Goal: Task Accomplishment & Management: Complete application form

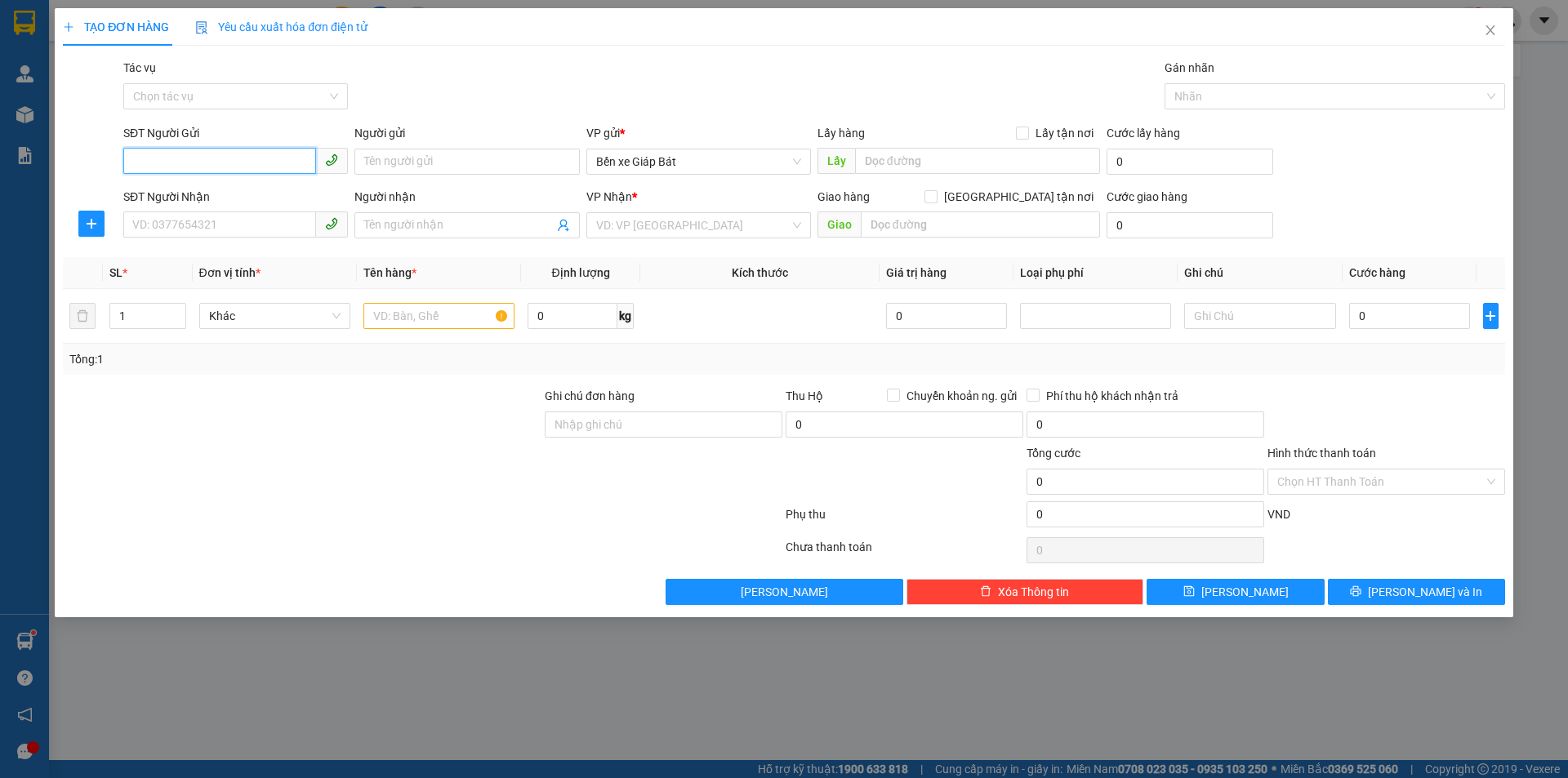
click at [276, 162] on input "SĐT Người Gửi" at bounding box center [219, 161] width 193 height 26
type input "0915277217"
click at [456, 176] on div "Người gửi Tên người gửi" at bounding box center [467, 152] width 225 height 57
click at [465, 173] on input "Người gửi" at bounding box center [467, 162] width 225 height 26
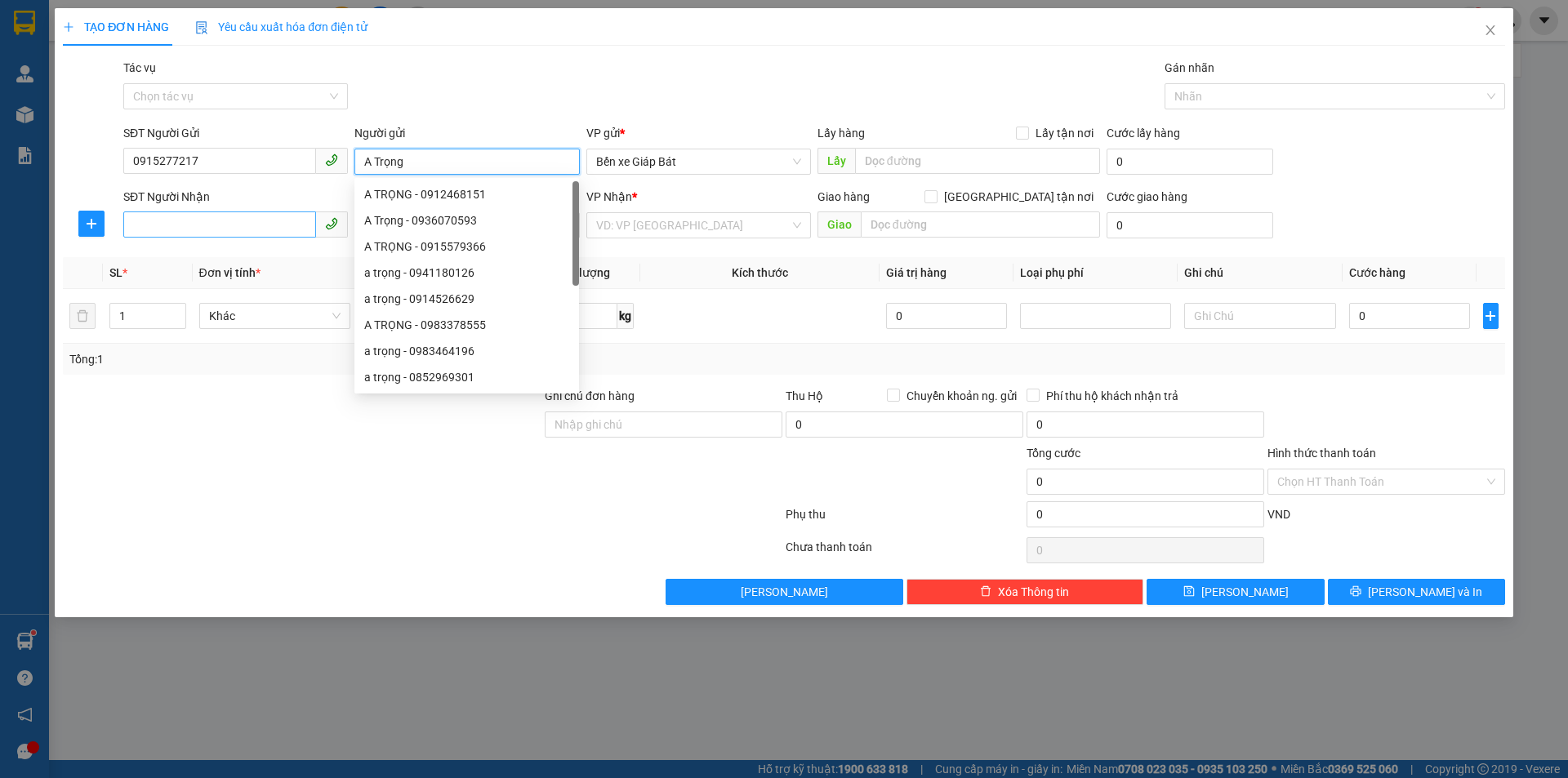
type input "A Trọng"
click at [247, 232] on input "SĐT Người Nhận" at bounding box center [219, 225] width 193 height 26
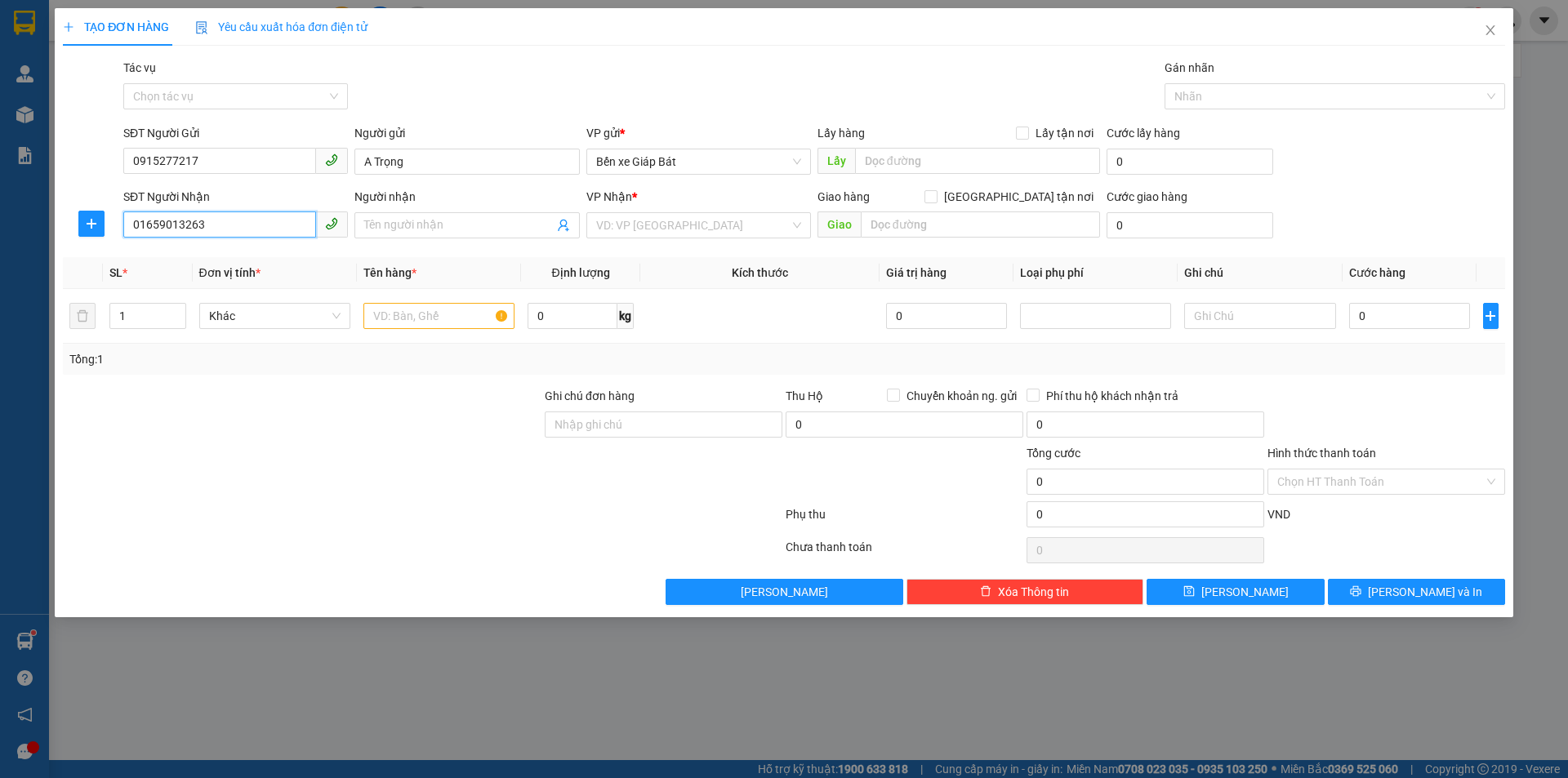
click at [205, 225] on input "01659013263" at bounding box center [219, 225] width 193 height 26
type input "0916363957"
click at [417, 220] on input "Người nhận" at bounding box center [458, 225] width 189 height 18
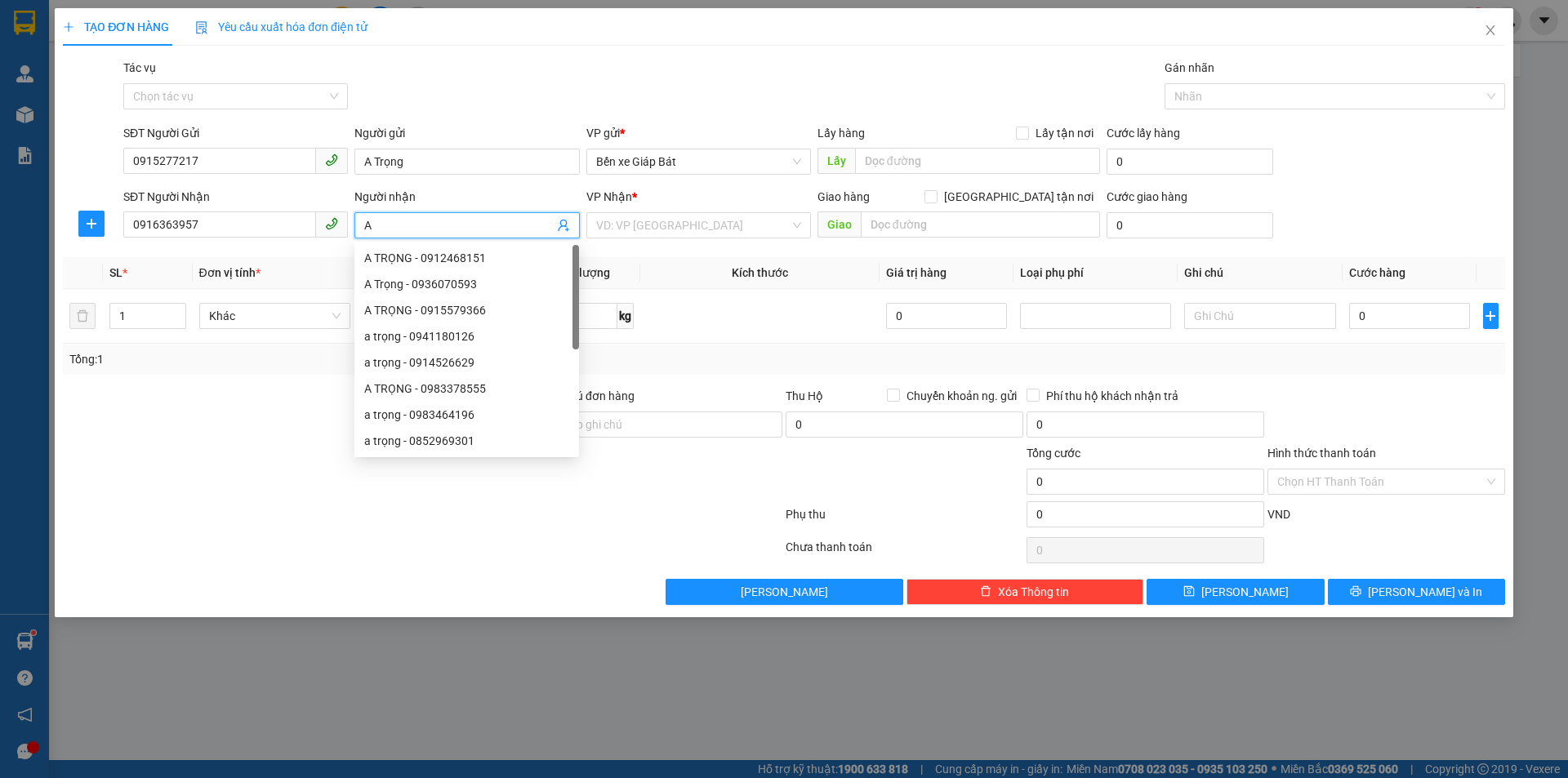
type input "A"
type input "C Thảo"
drag, startPoint x: 731, startPoint y: 231, endPoint x: 723, endPoint y: 239, distance: 11.3
click at [727, 231] on input "search" at bounding box center [693, 225] width 194 height 25
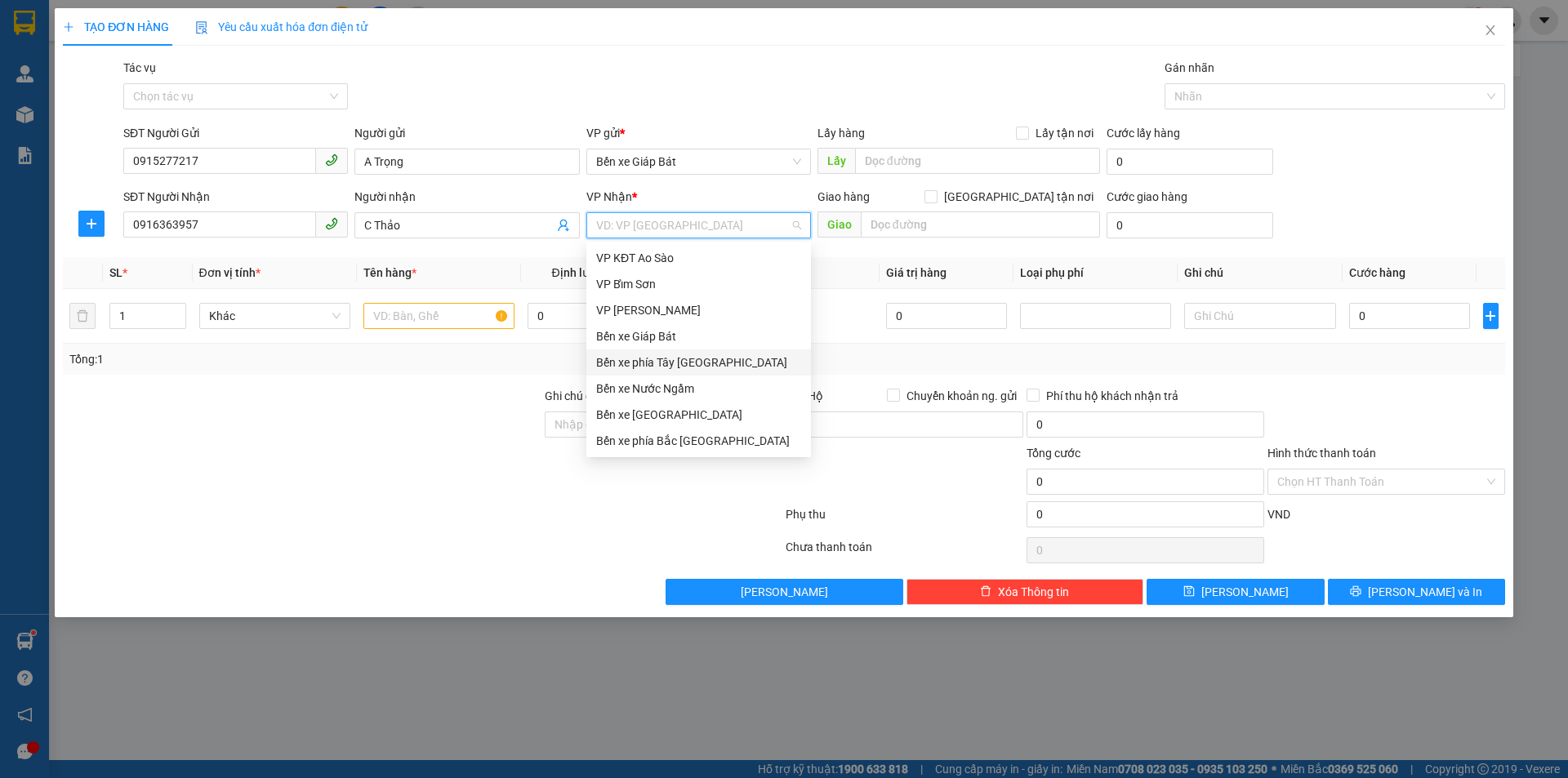
click at [681, 362] on div "Bến xe phía [PERSON_NAME][GEOGRAPHIC_DATA][PERSON_NAME]" at bounding box center [698, 362] width 205 height 18
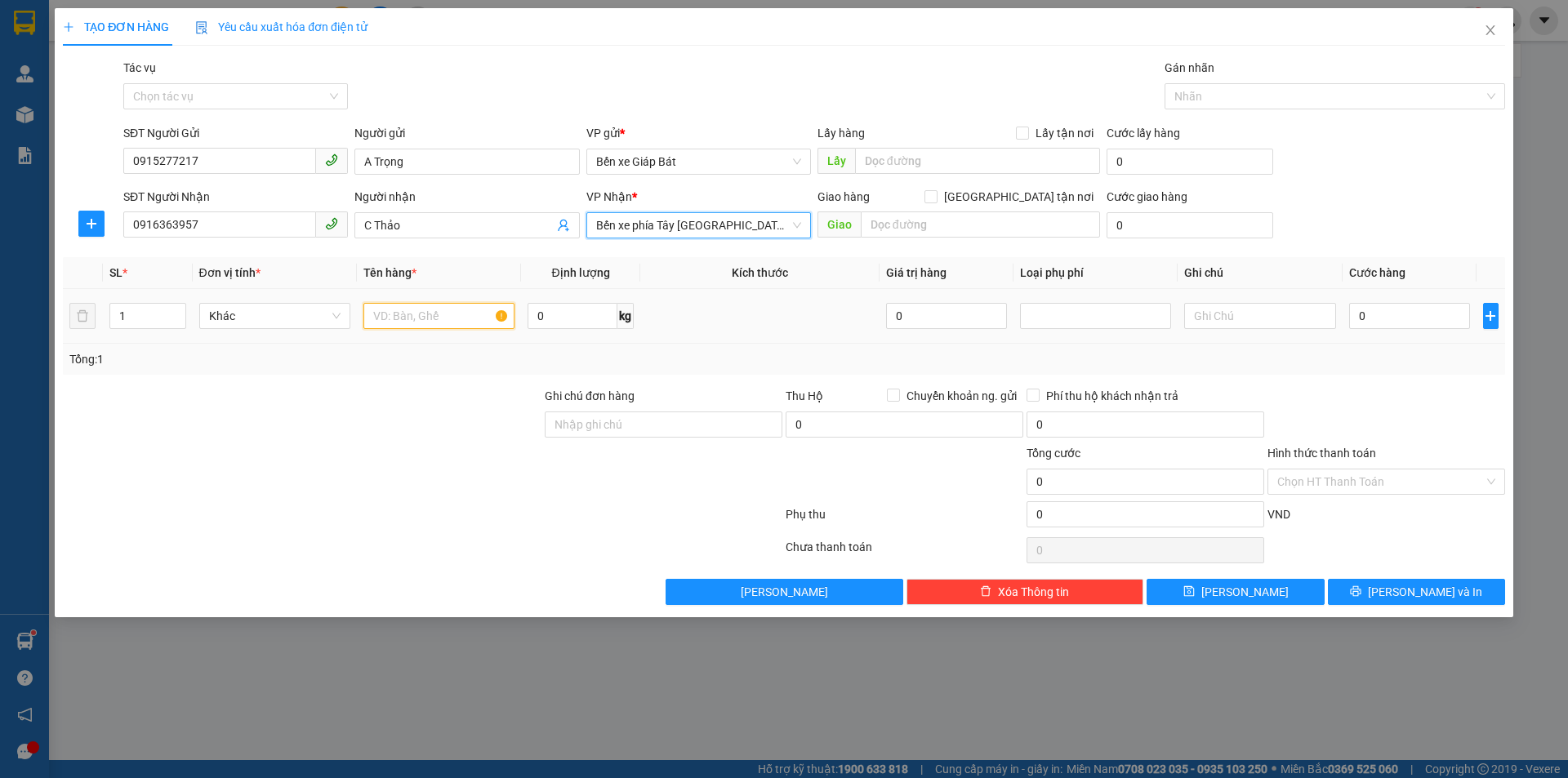
click at [388, 312] on input "text" at bounding box center [439, 317] width 151 height 26
type input "1 túi du lịch quần áo"
drag, startPoint x: 1394, startPoint y: 299, endPoint x: 1379, endPoint y: 332, distance: 36.2
click at [1395, 301] on td "0" at bounding box center [1409, 317] width 135 height 55
click at [1379, 335] on td "0" at bounding box center [1409, 317] width 135 height 55
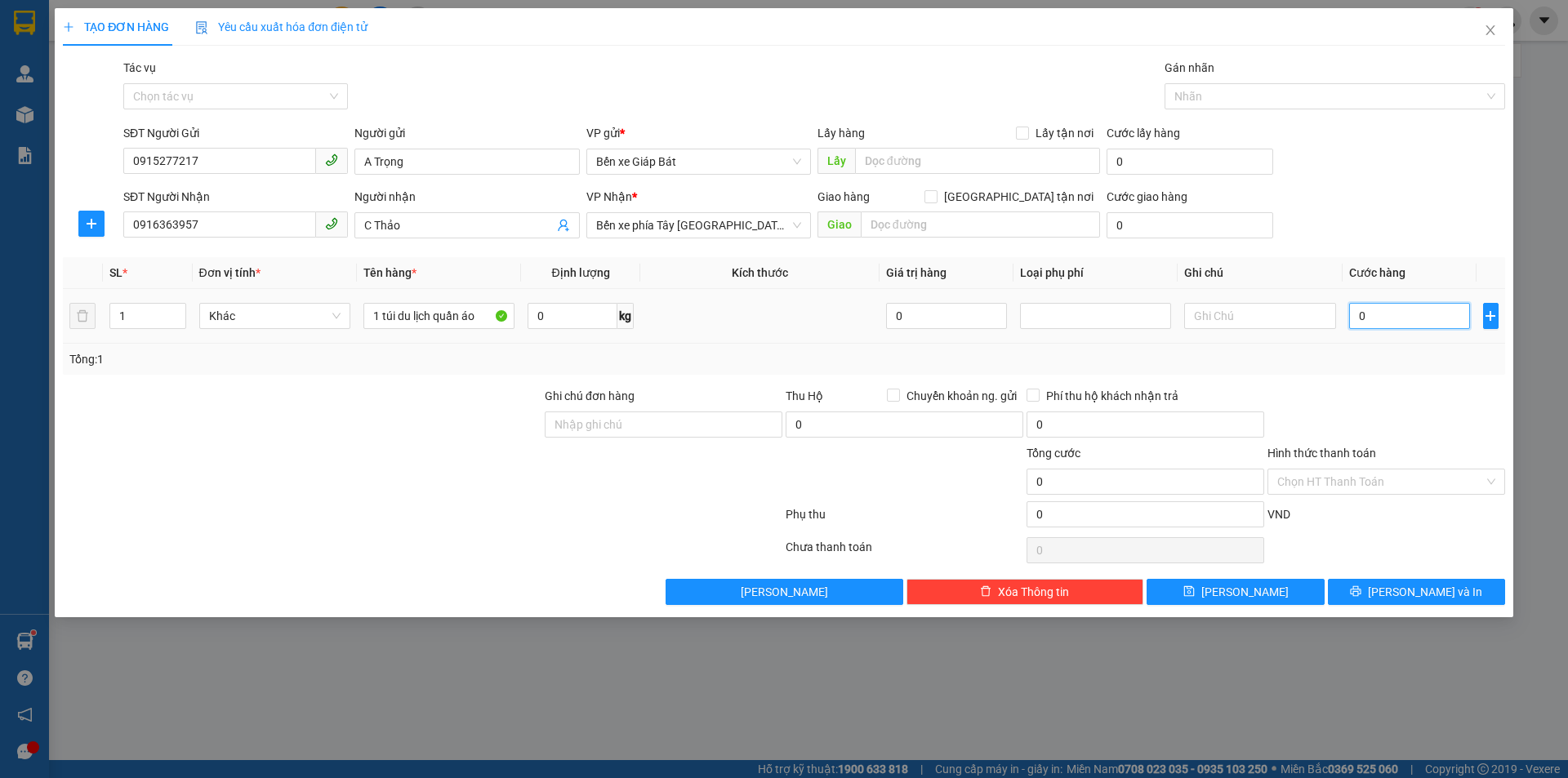
click at [1377, 320] on input "0" at bounding box center [1409, 317] width 122 height 26
type input "4"
type input "40"
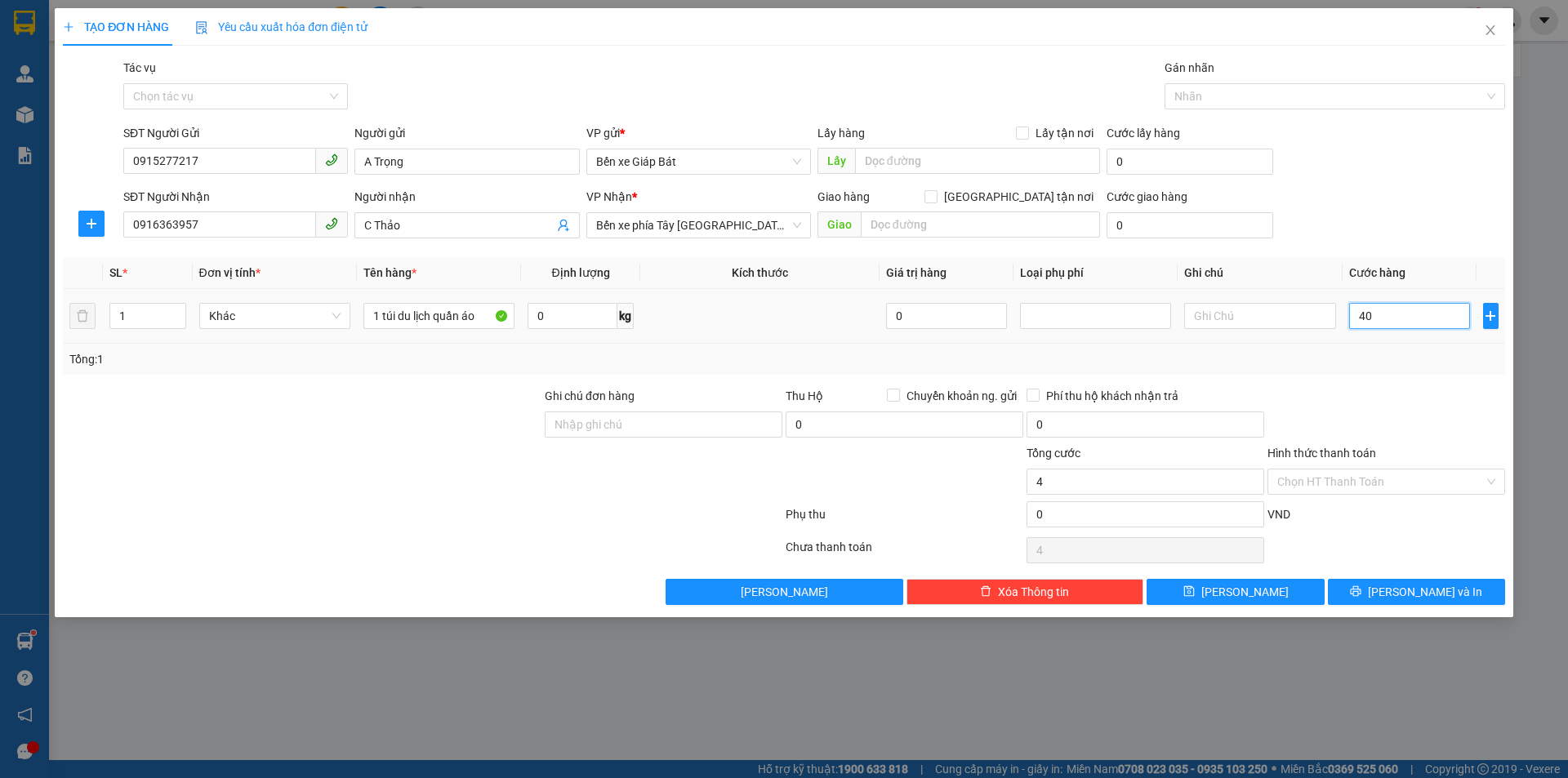
type input "40"
type input "400"
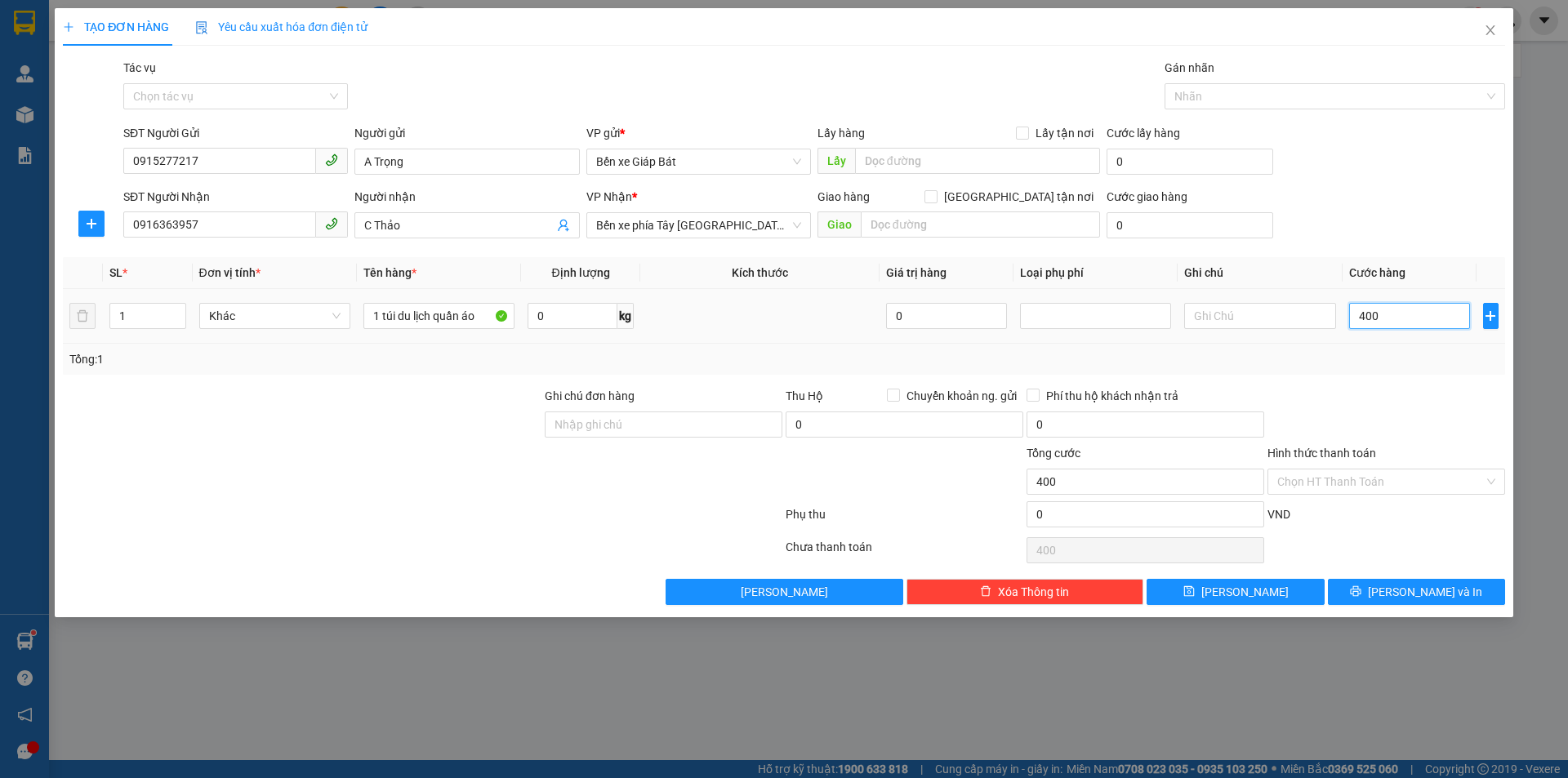
type input "4.000"
type input "40.000"
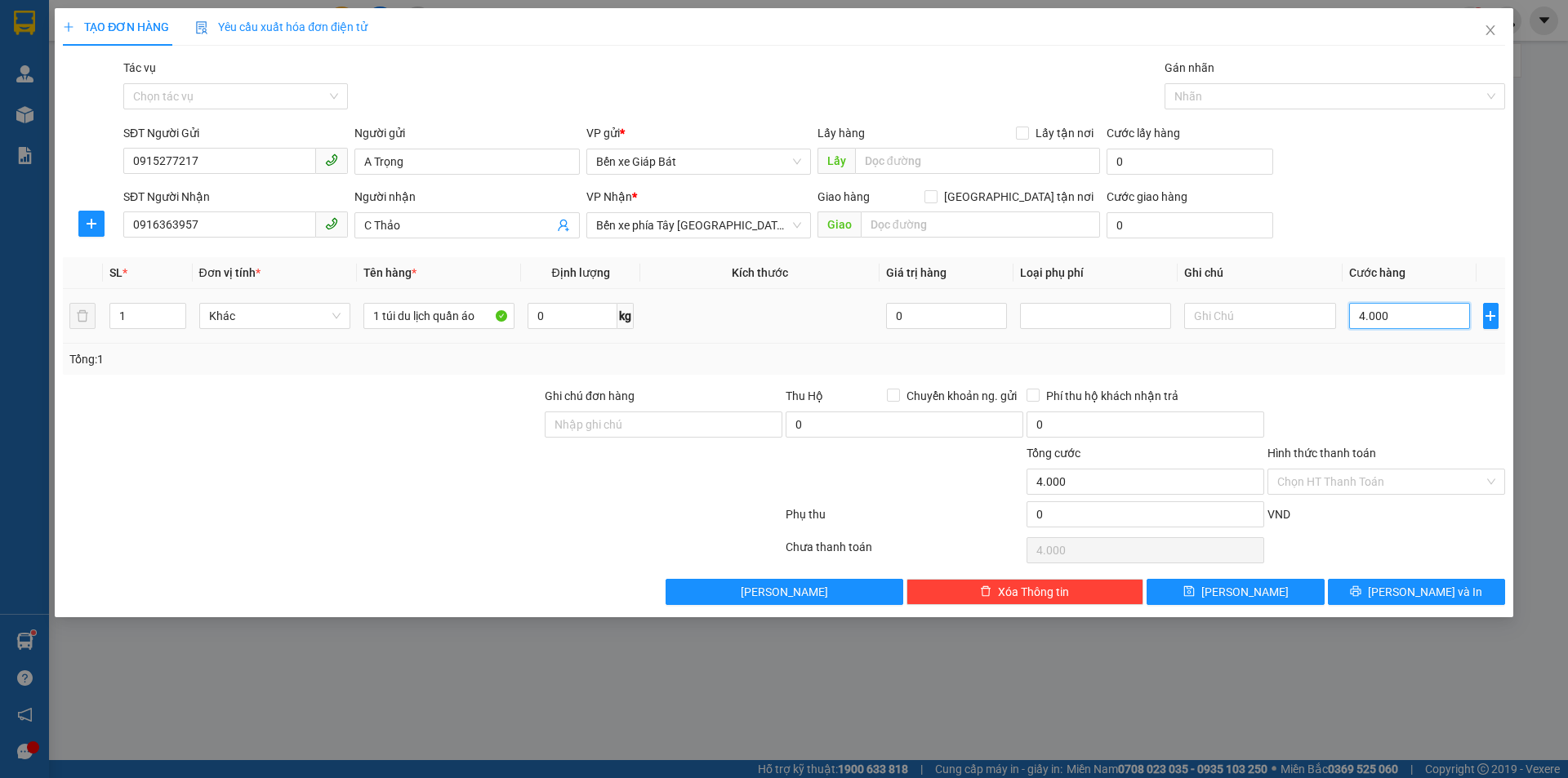
type input "40.000"
click at [1466, 469] on div "Chọn HT Thanh Toán" at bounding box center [1386, 482] width 237 height 26
type input "40.000"
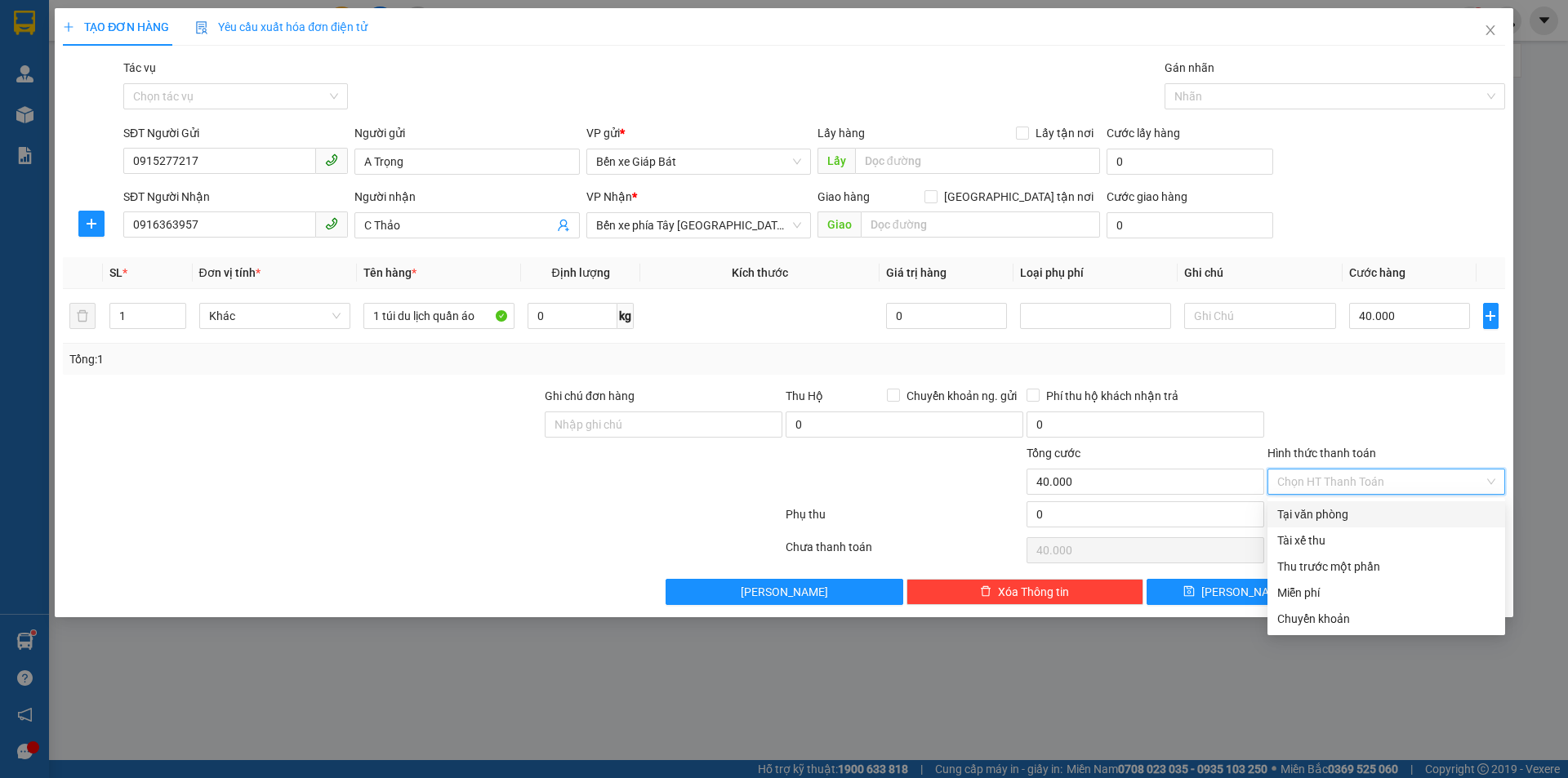
click at [1355, 519] on div "Tại văn phòng" at bounding box center [1386, 514] width 218 height 18
type input "0"
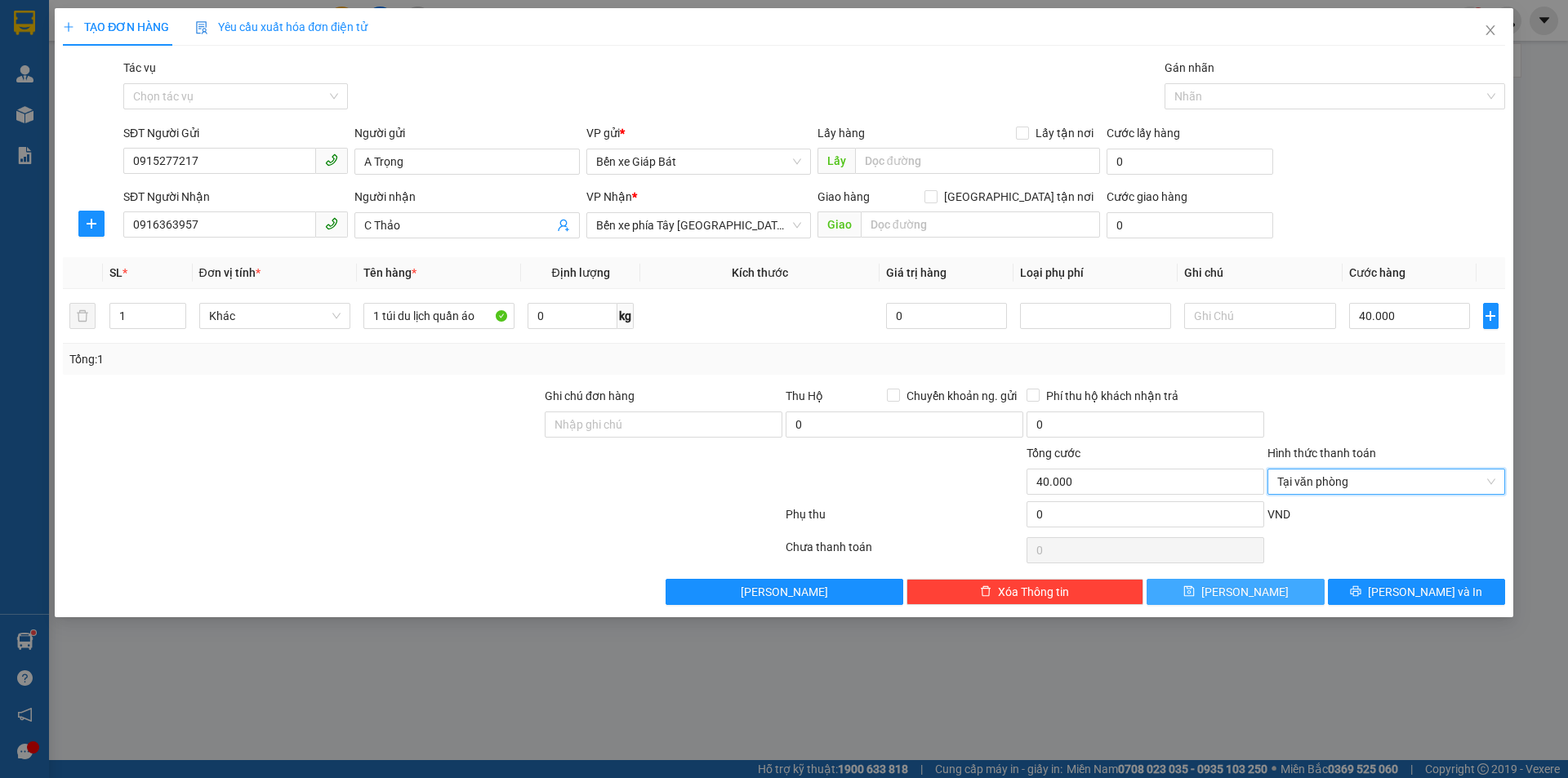
click at [1236, 594] on span "Lưu" at bounding box center [1245, 592] width 87 height 18
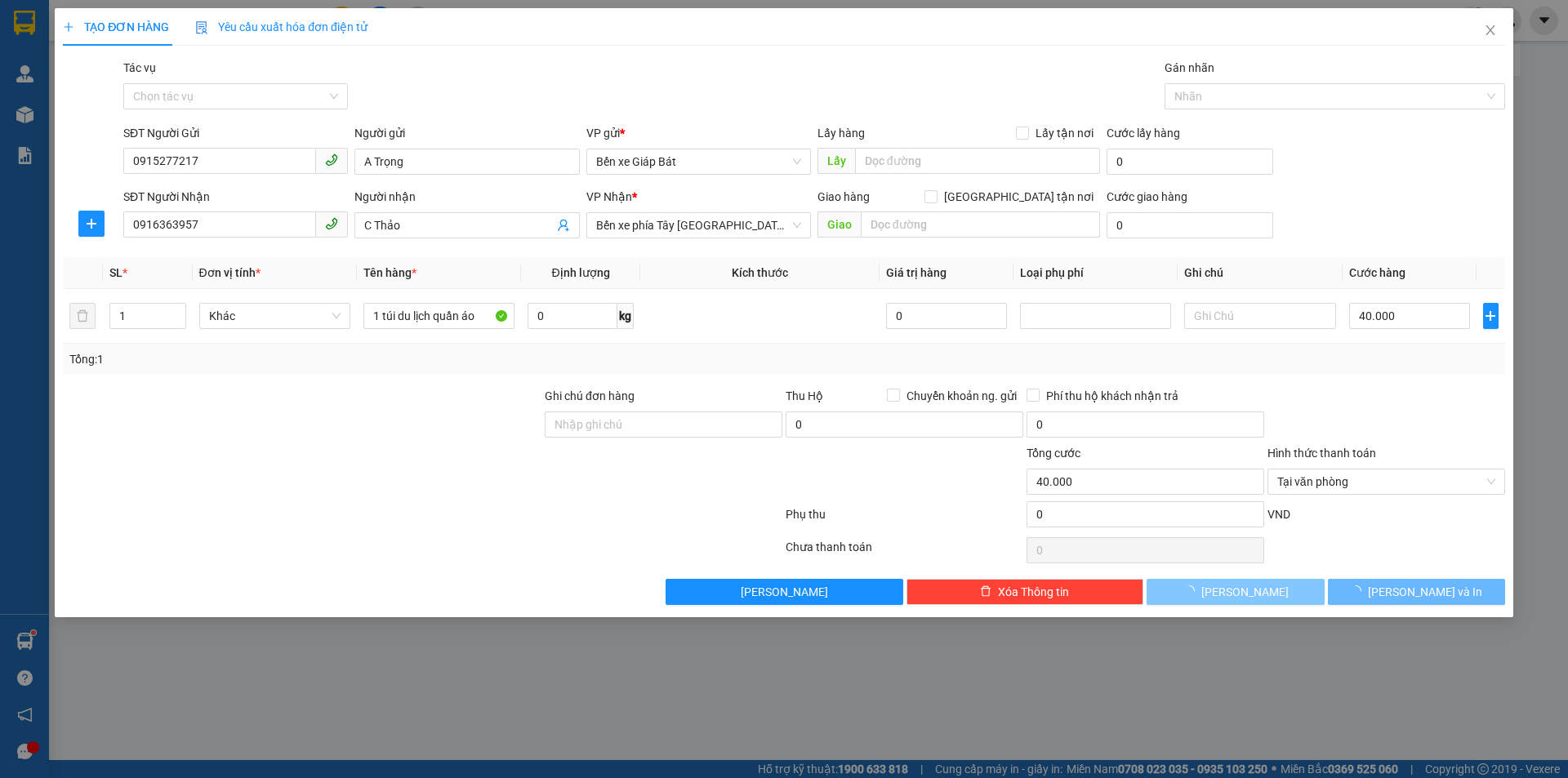
type input "0"
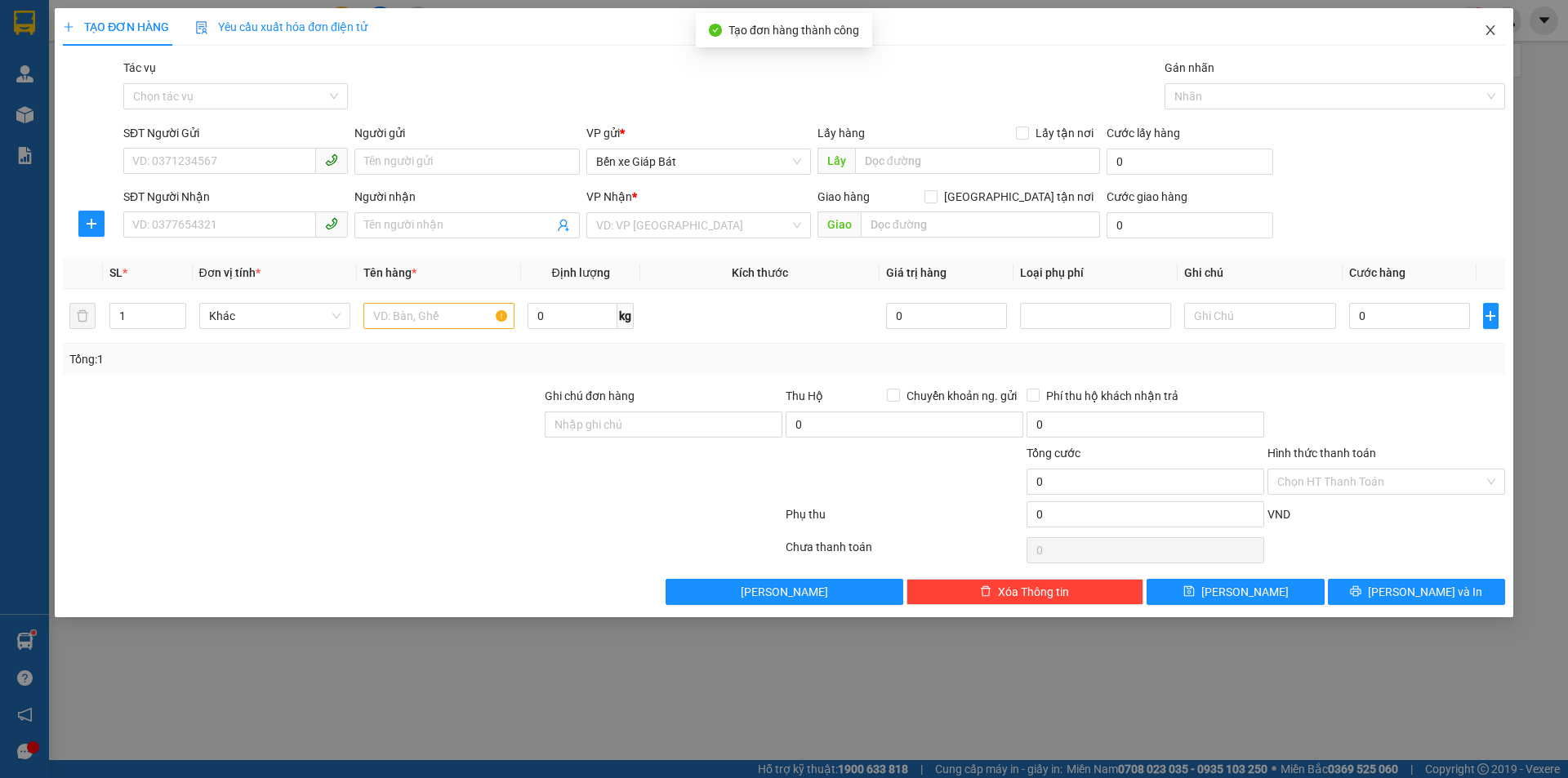
click at [1475, 35] on span "Close" at bounding box center [1490, 31] width 45 height 45
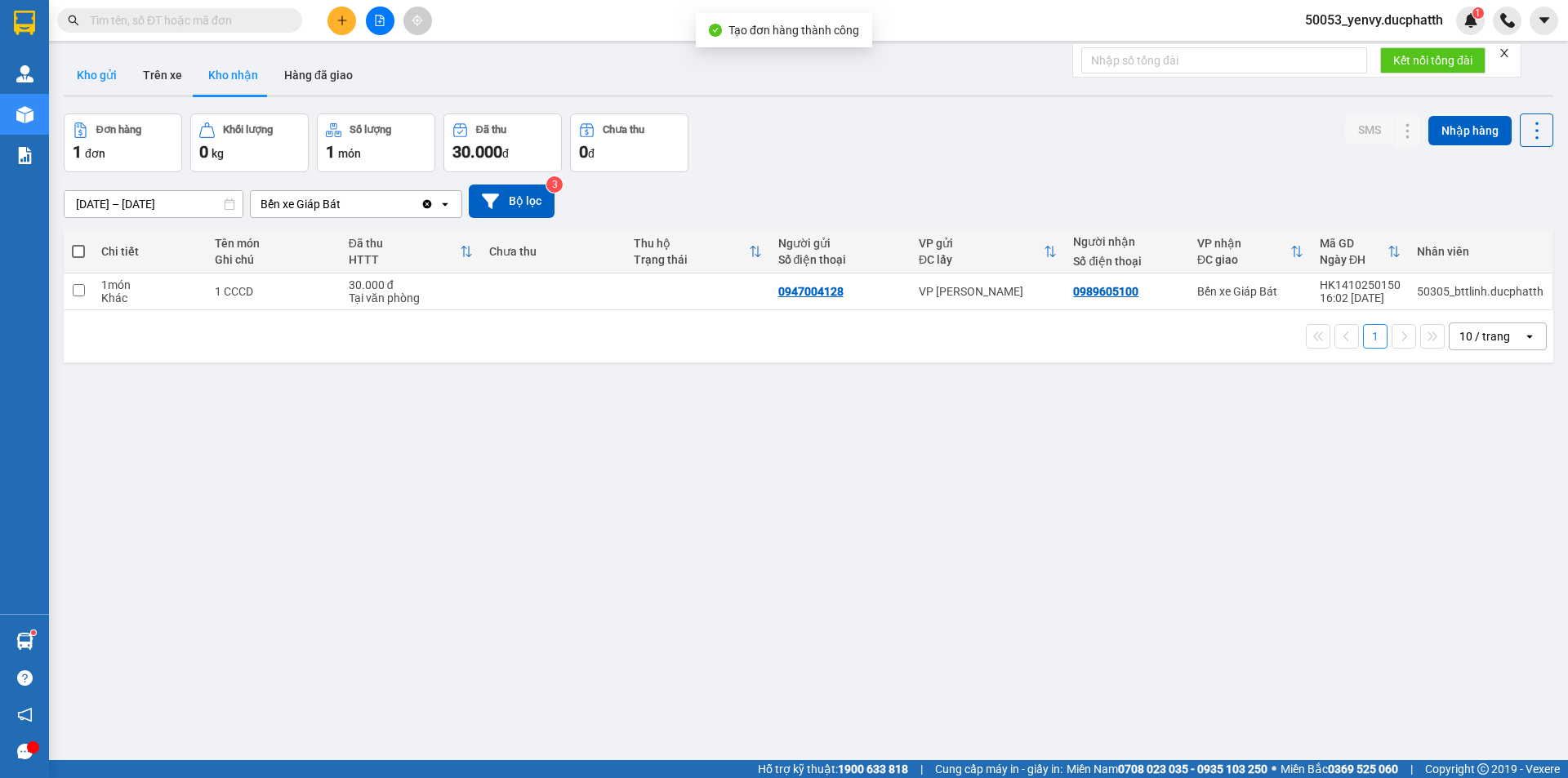
click at [112, 75] on button "Kho gửi" at bounding box center [96, 75] width 66 height 39
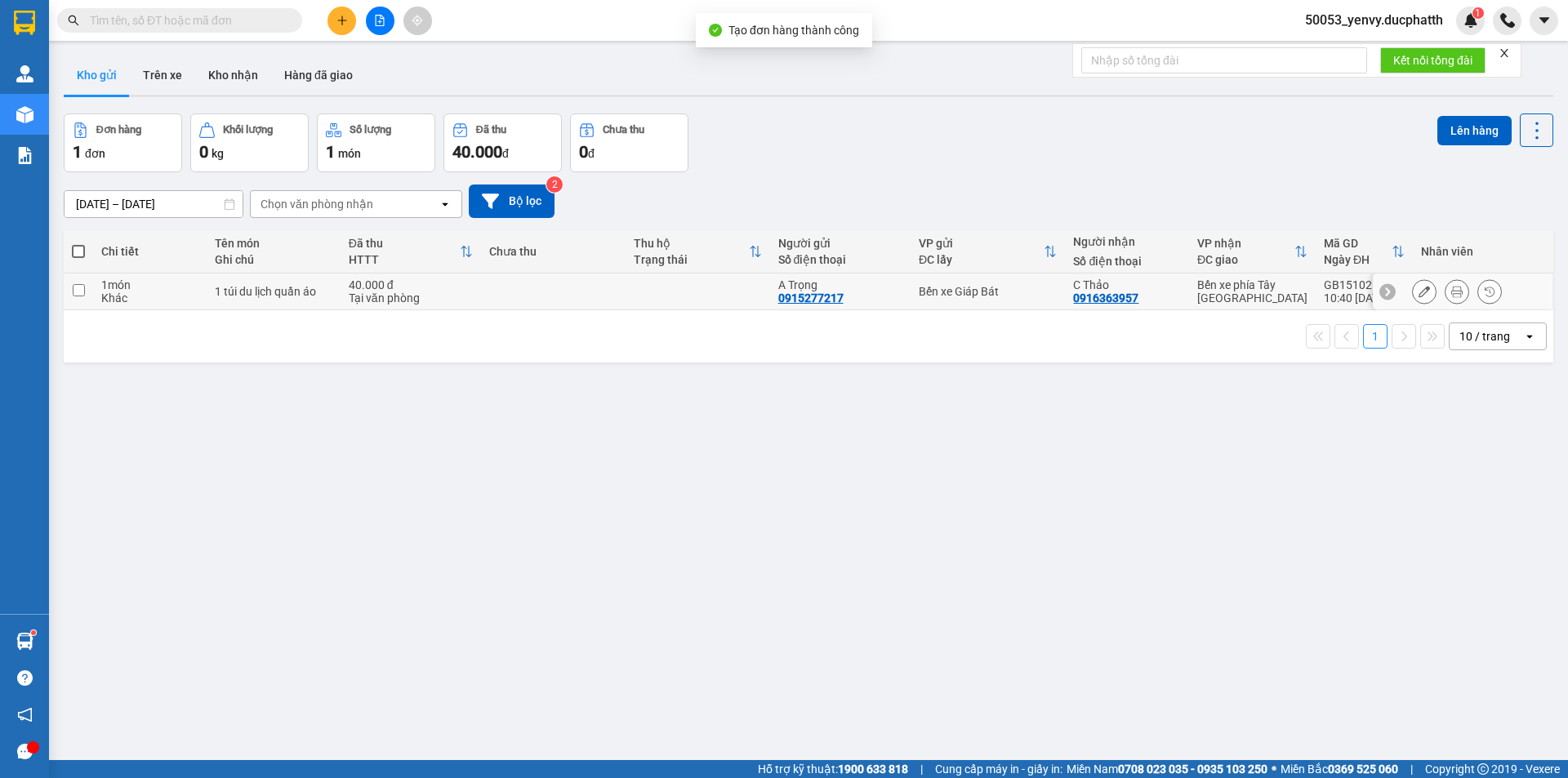
click at [77, 290] on input "checkbox" at bounding box center [78, 290] width 12 height 12
checkbox input "true"
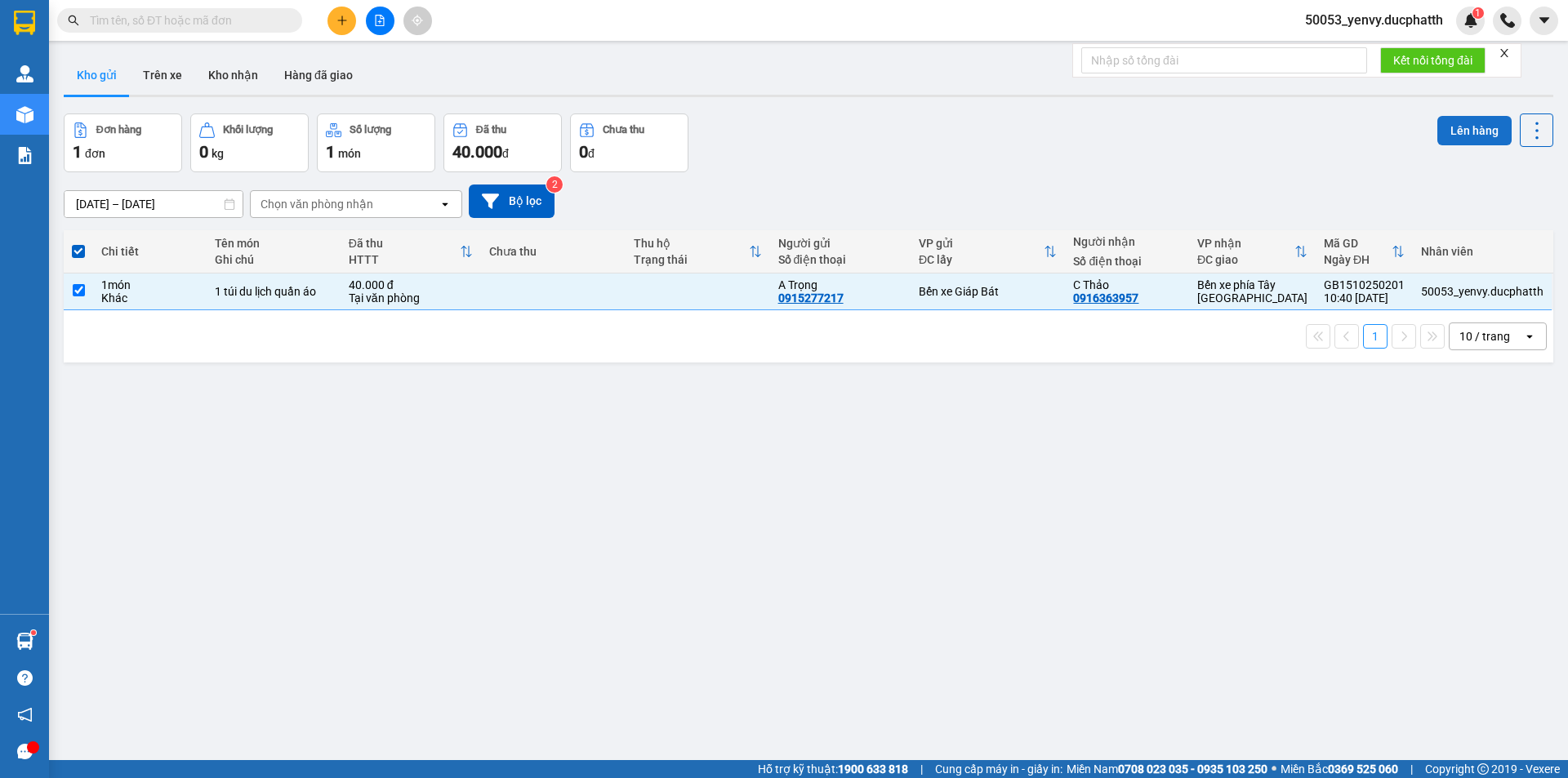
click at [1438, 134] on button "Lên hàng" at bounding box center [1474, 130] width 75 height 29
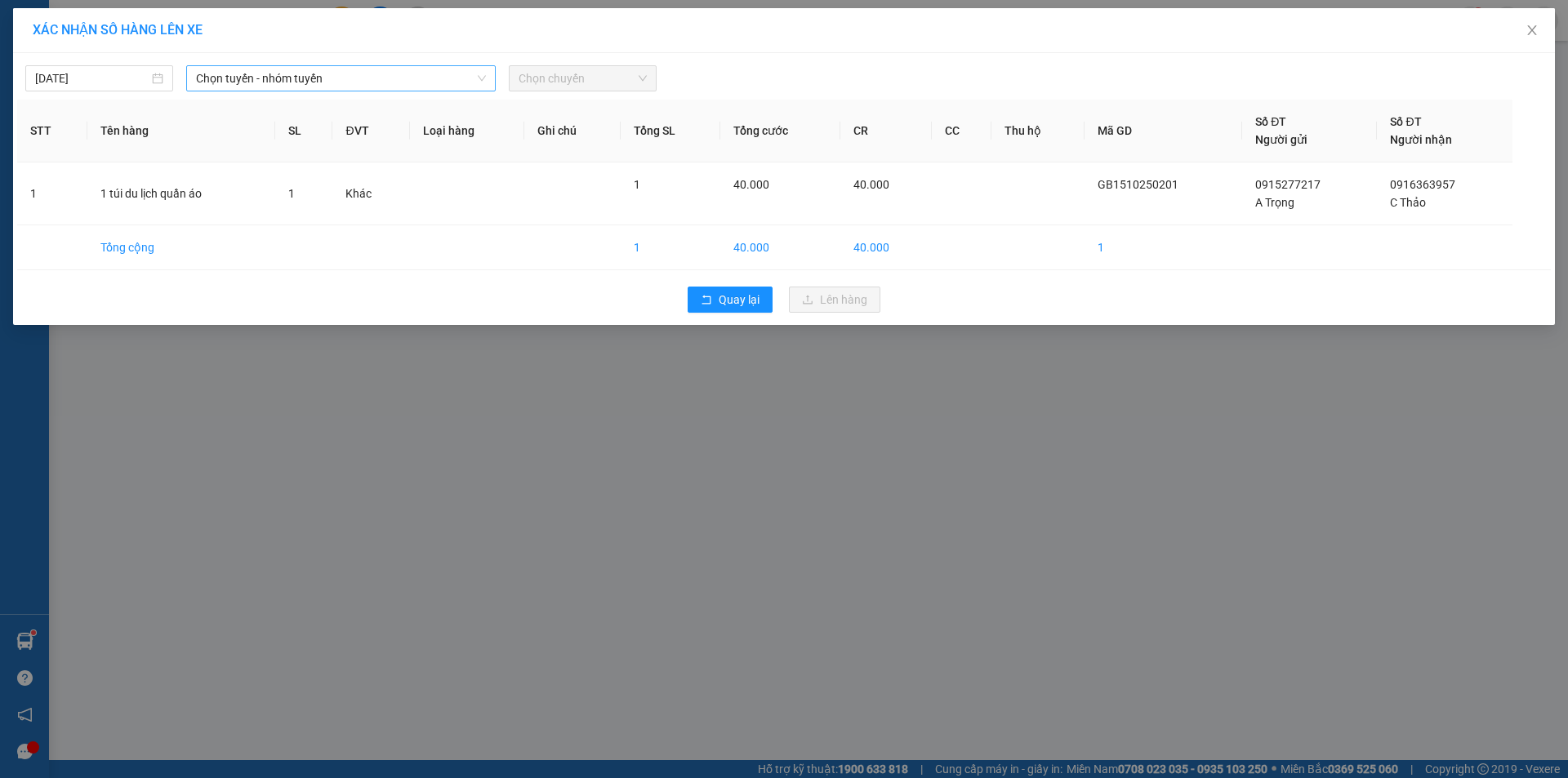
click at [373, 71] on span "Chọn tuyến - nhóm tuyến" at bounding box center [340, 78] width 290 height 25
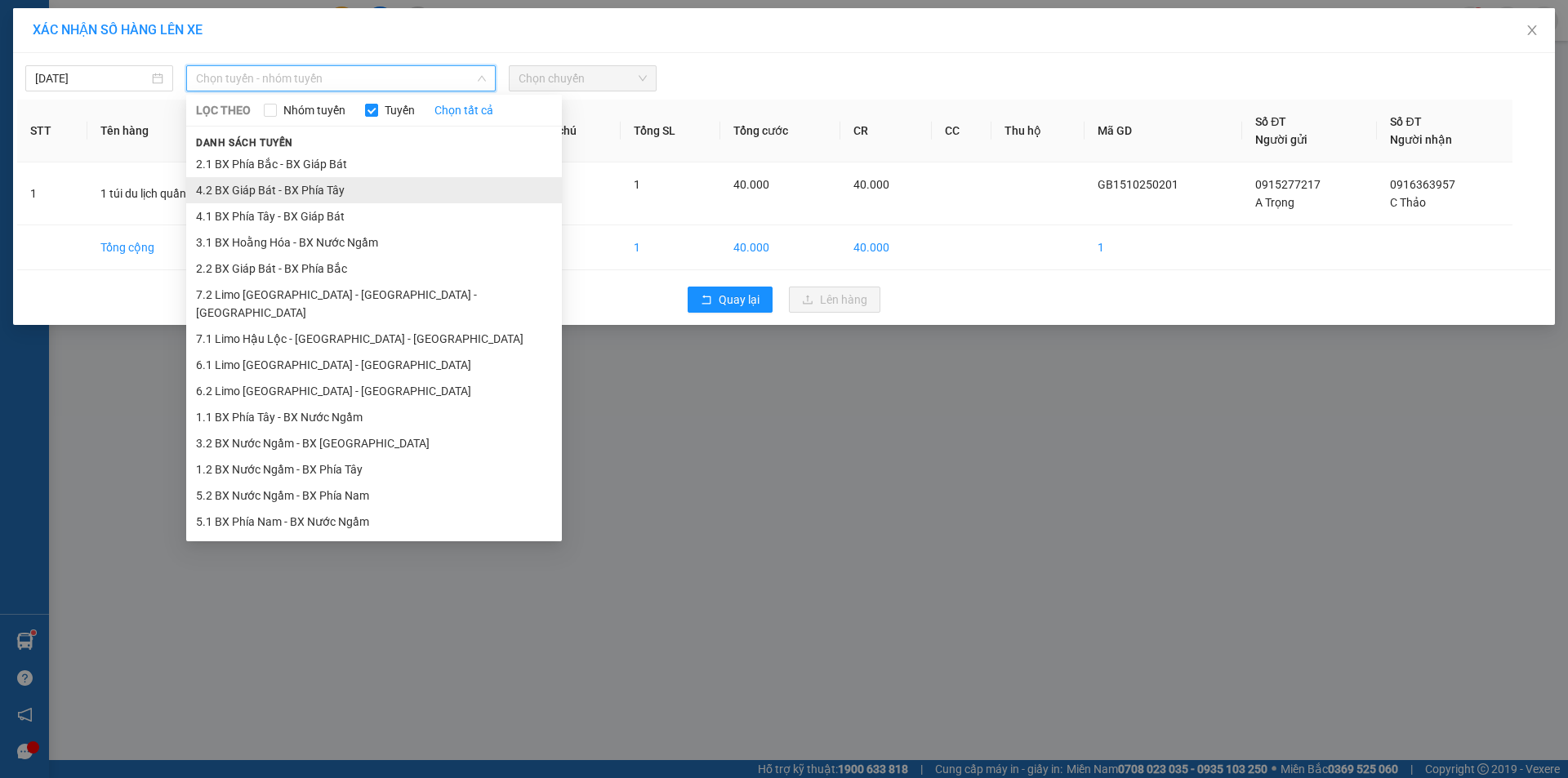
click at [271, 199] on li "4.2 BX Giáp Bát - BX Phía Tây" at bounding box center [373, 190] width 375 height 26
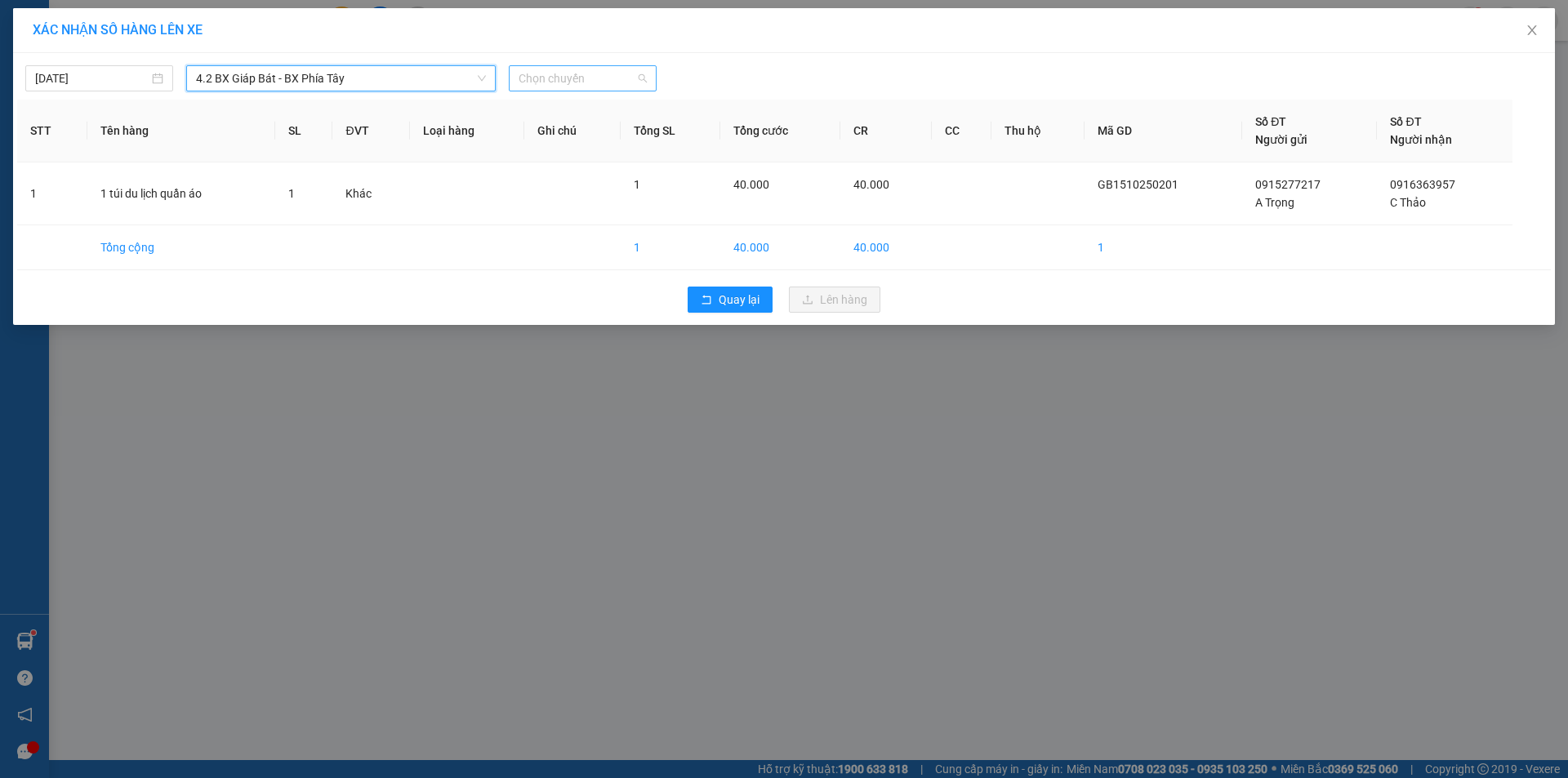
click at [557, 83] on span "Chọn chuyến" at bounding box center [583, 78] width 129 height 25
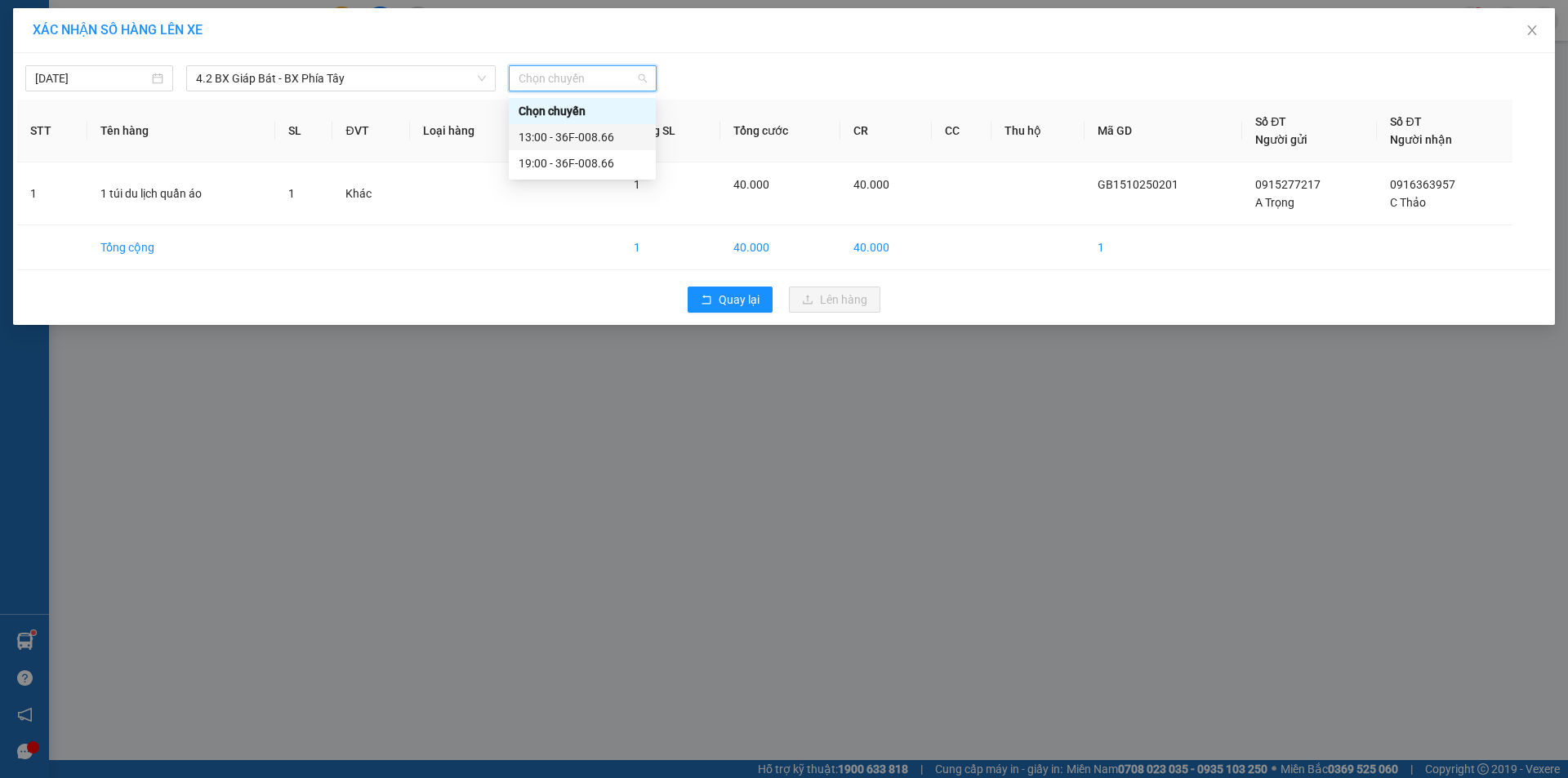
click at [563, 132] on div "13:00 - 36F-008.66" at bounding box center [582, 137] width 128 height 18
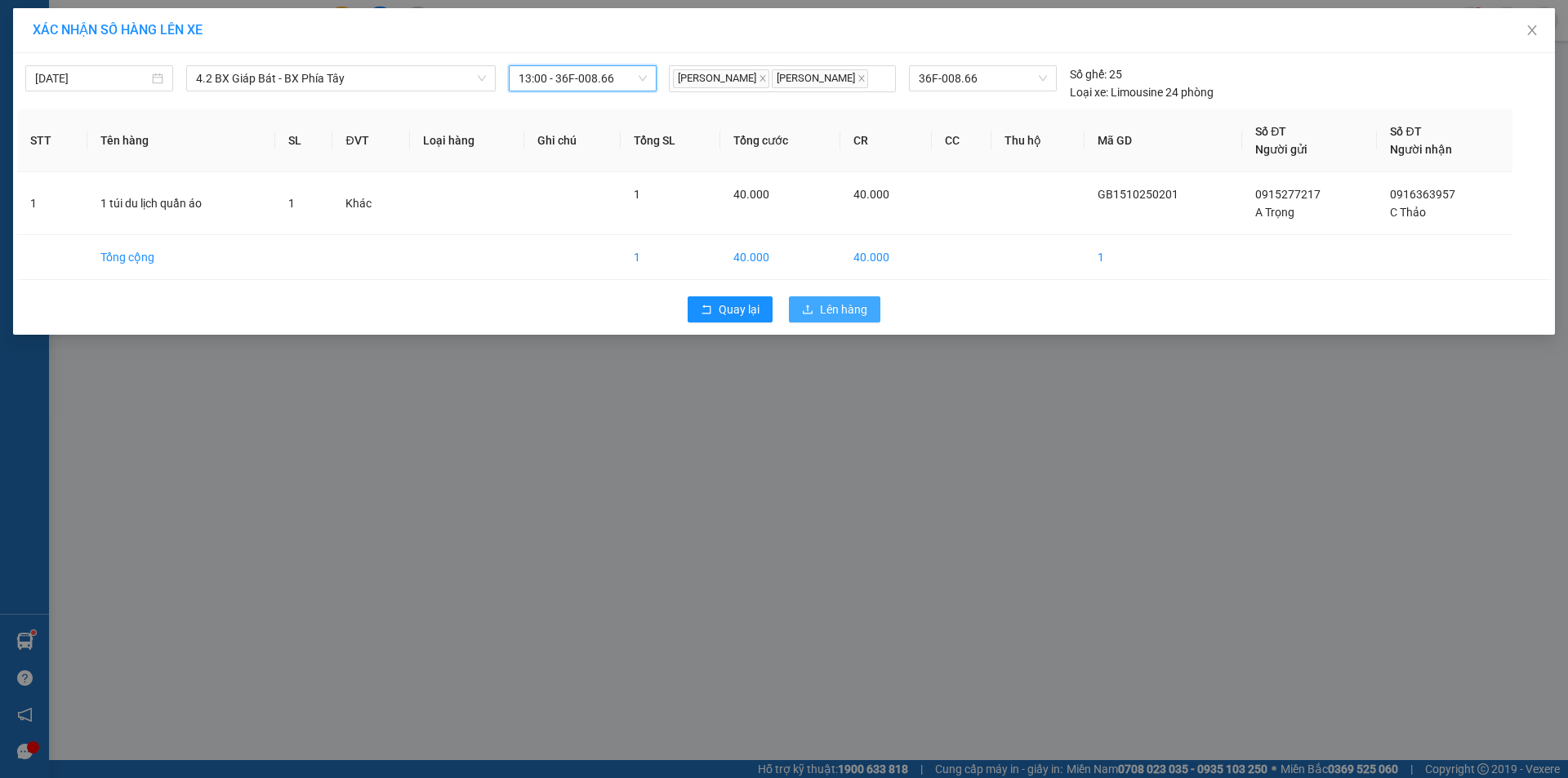
click at [819, 306] on button "Lên hàng" at bounding box center [835, 310] width 92 height 26
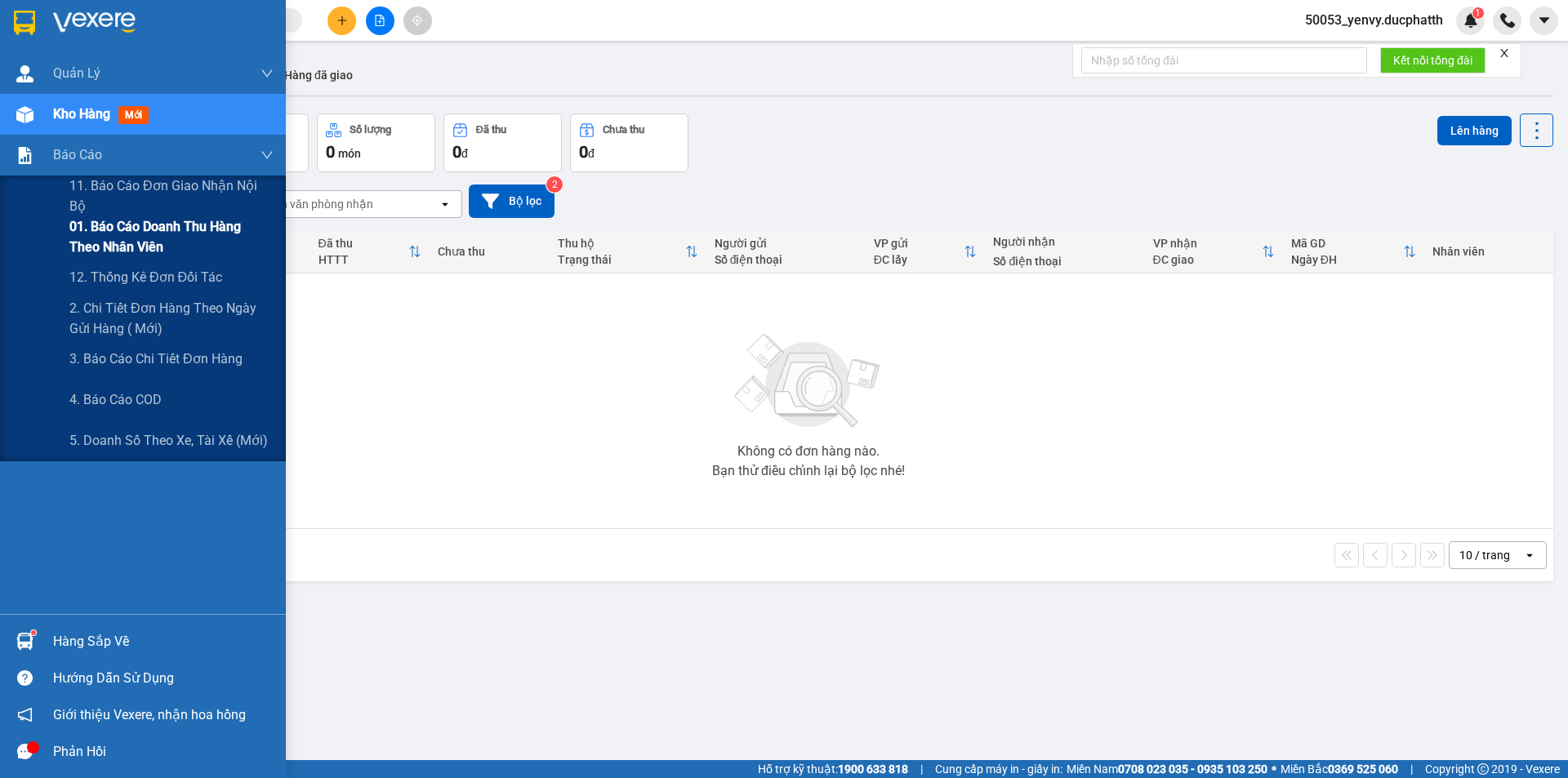
click at [112, 239] on span "01. Báo cáo doanh thu hàng theo nhân viên" at bounding box center [171, 236] width 204 height 41
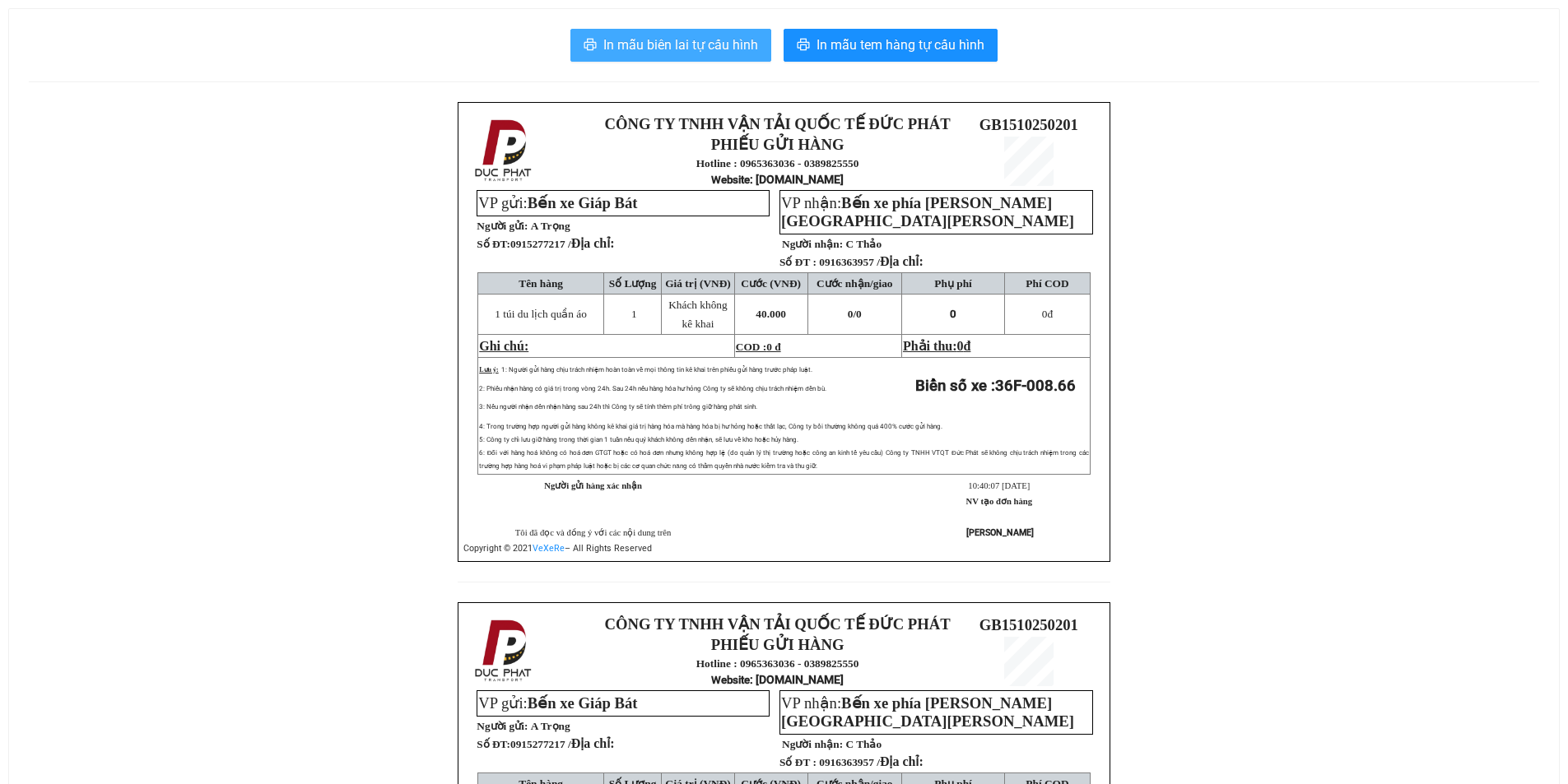
click at [706, 50] on span "In mẫu biên lai tự cấu hình" at bounding box center [680, 45] width 154 height 21
click at [716, 49] on span "In mẫu biên lai tự cấu hình" at bounding box center [680, 45] width 154 height 21
